Goal: Obtain resource: Obtain resource

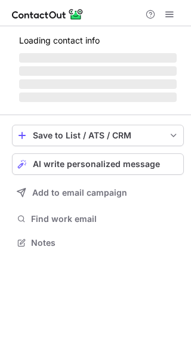
scroll to position [231, 191]
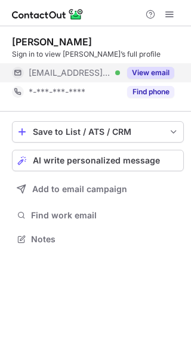
click at [155, 67] on button "View email" at bounding box center [150, 73] width 47 height 12
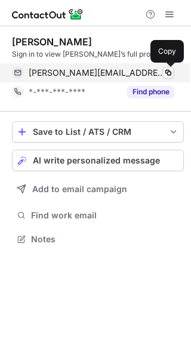
click at [171, 75] on span at bounding box center [168, 73] width 10 height 10
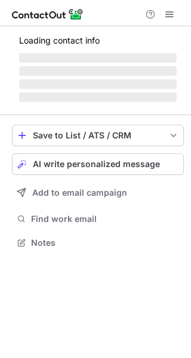
scroll to position [250, 191]
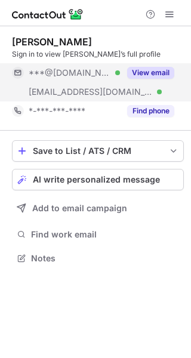
click at [159, 70] on button "View email" at bounding box center [150, 73] width 47 height 12
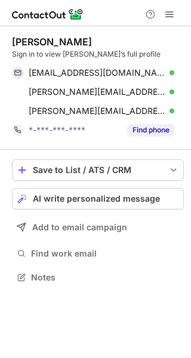
scroll to position [269, 191]
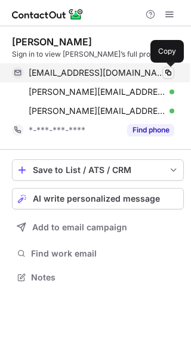
click at [167, 69] on span at bounding box center [168, 73] width 10 height 10
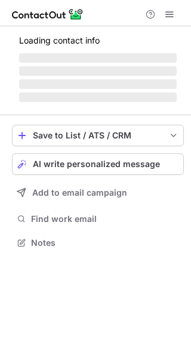
scroll to position [250, 191]
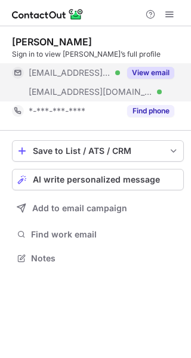
click at [149, 69] on button "View email" at bounding box center [150, 73] width 47 height 12
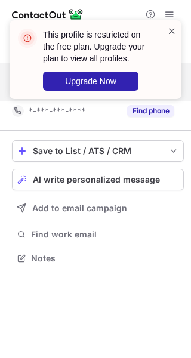
click at [171, 30] on span at bounding box center [172, 31] width 10 height 12
